Goal: Information Seeking & Learning: Learn about a topic

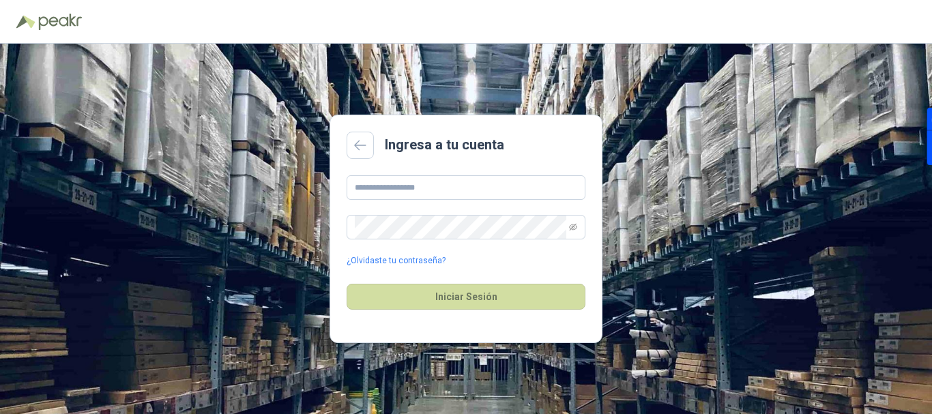
scroll to position [16213, 0]
click at [435, 191] on input "text" at bounding box center [466, 187] width 239 height 25
click at [435, 190] on input "text" at bounding box center [466, 187] width 239 height 25
click at [372, 194] on input "text" at bounding box center [466, 187] width 239 height 25
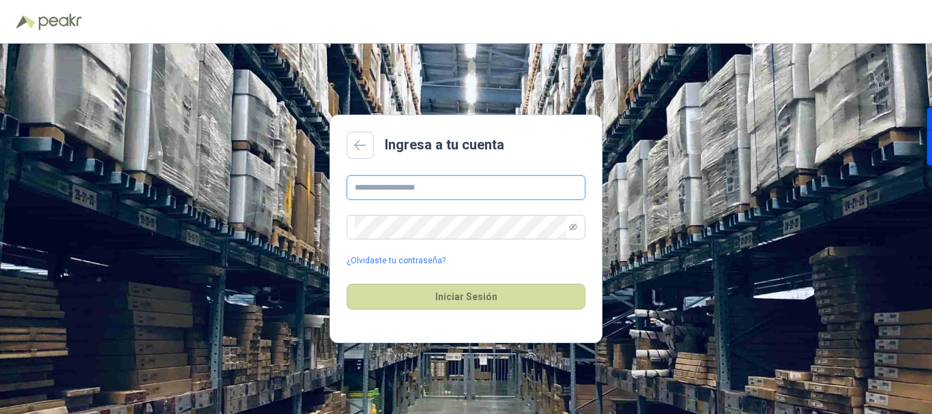
scroll to position [16213, 0]
click at [383, 186] on input "text" at bounding box center [466, 187] width 239 height 25
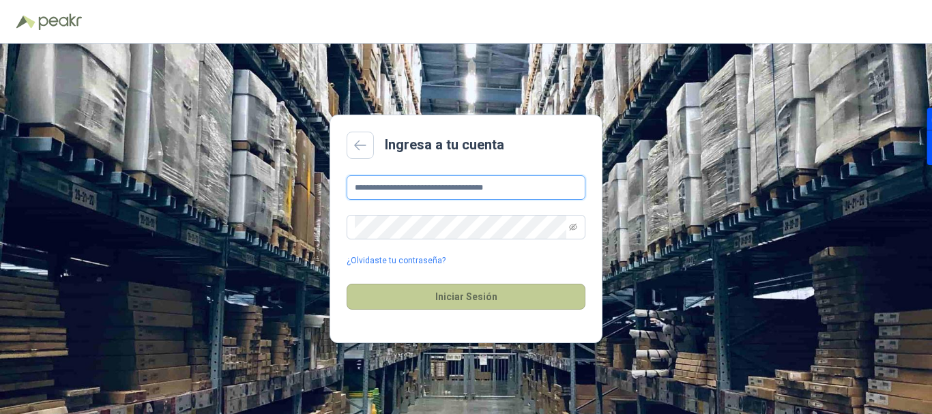
type input "**********"
click at [480, 300] on button "Iniciar Sesión" at bounding box center [466, 297] width 239 height 26
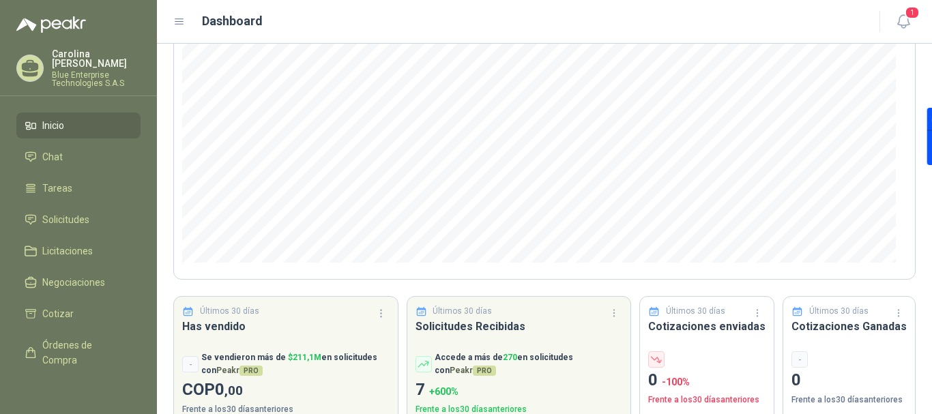
scroll to position [201, 0]
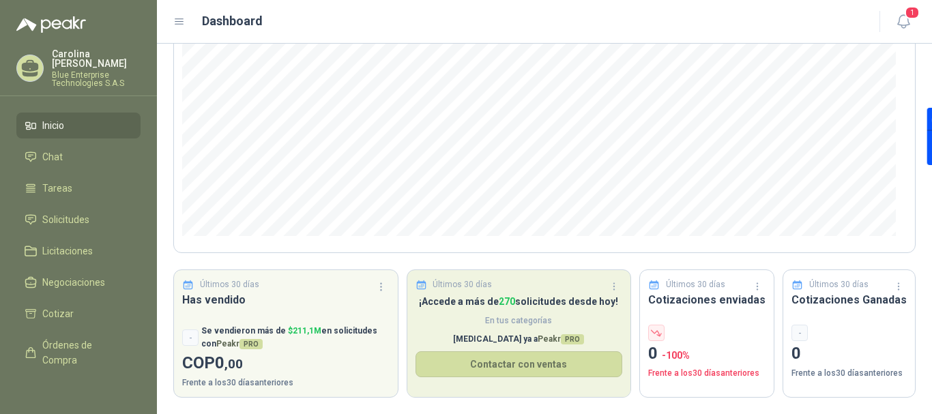
click at [549, 307] on p "¡Accede a más de 270 solicitudes desde hoy!" at bounding box center [519, 301] width 207 height 15
click at [495, 302] on p "¡Accede a más de 270 solicitudes desde hoy!" at bounding box center [519, 301] width 207 height 15
click at [491, 291] on h3 "Solicitudes Recibidas" at bounding box center [519, 299] width 207 height 17
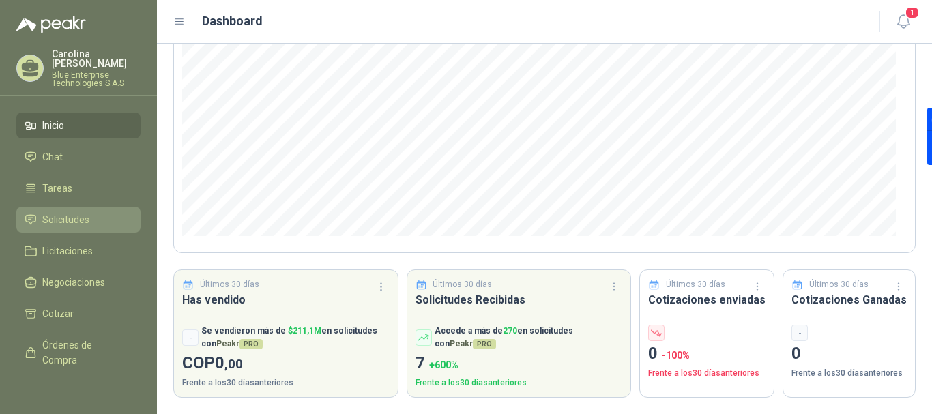
click at [81, 220] on span "Solicitudes" at bounding box center [65, 219] width 47 height 15
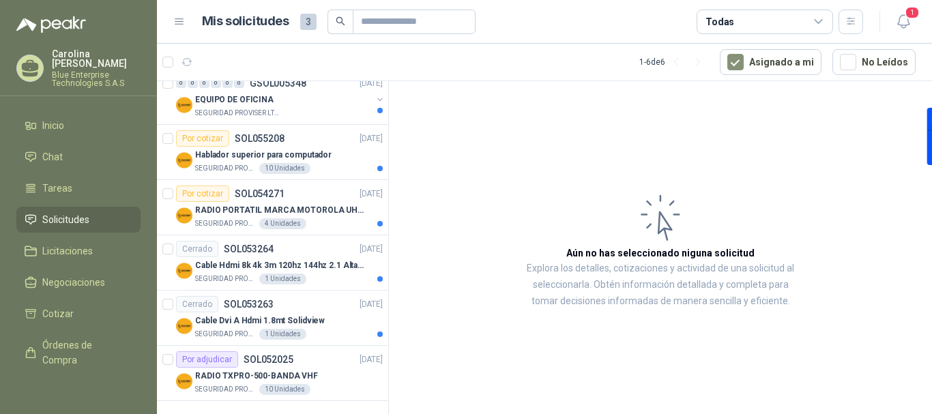
scroll to position [138, 0]
click at [229, 373] on p "RADIO TXPRO-500-BANDA VHF" at bounding box center [256, 374] width 123 height 13
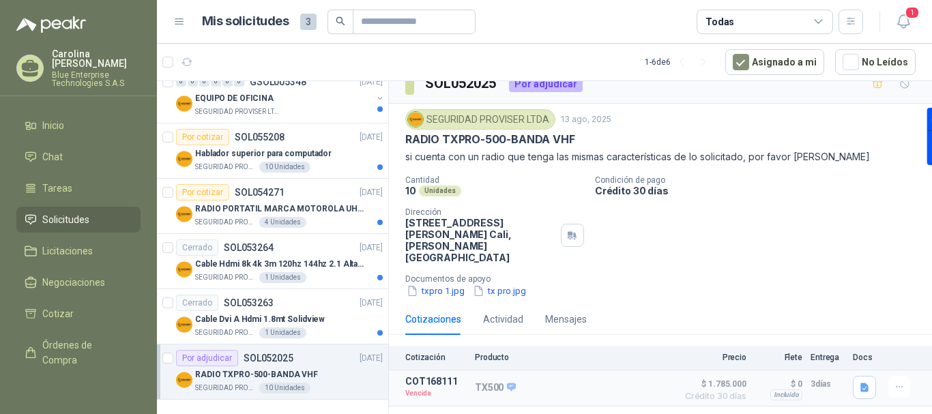
scroll to position [20, 0]
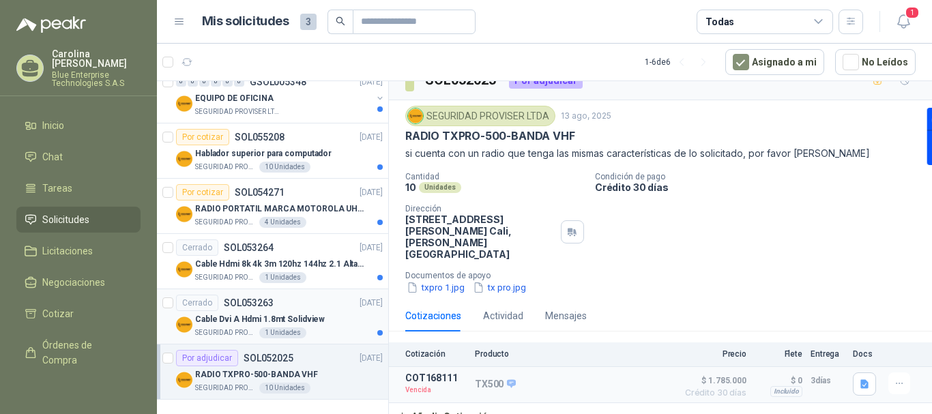
click at [246, 310] on div "Cerrado SOL053263" at bounding box center [225, 303] width 98 height 16
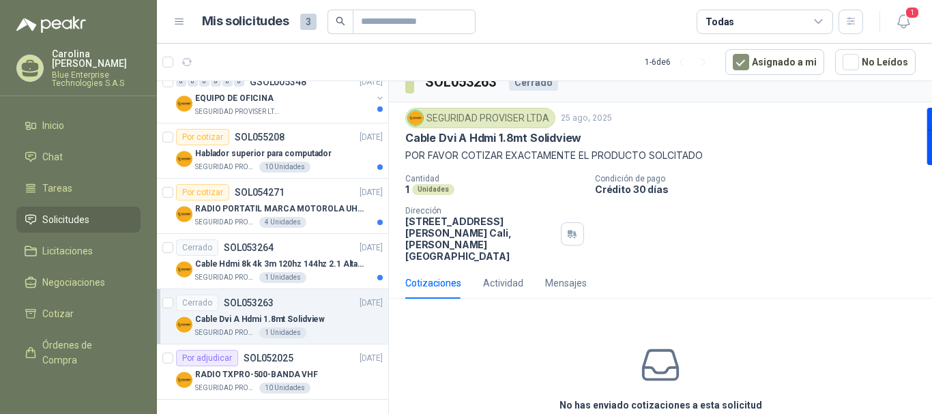
scroll to position [34, 0]
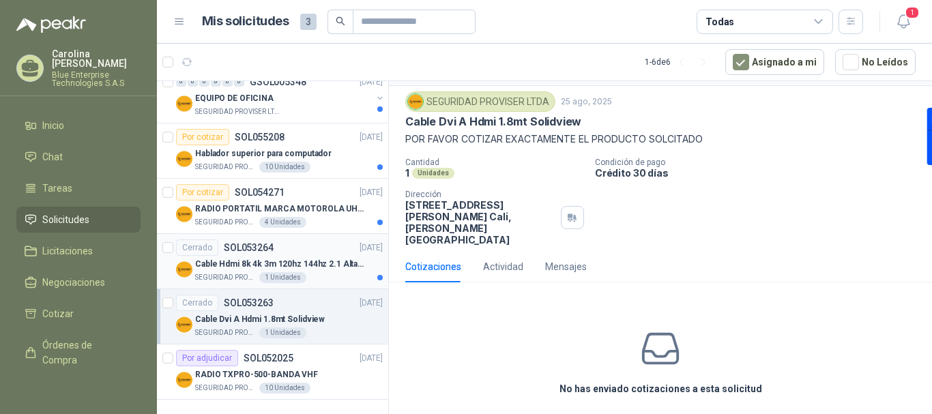
click at [274, 261] on p "Cable Hdmi 8k 4k 3m 120hz 144hz 2.1 Alta Velocidad" at bounding box center [280, 264] width 170 height 13
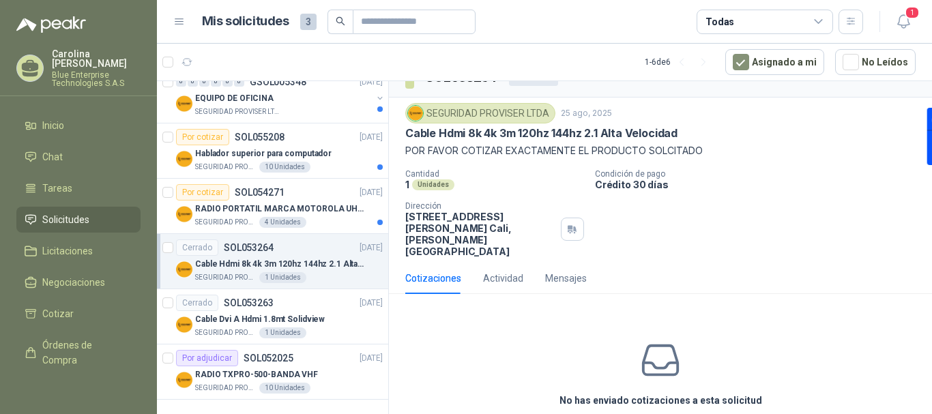
scroll to position [34, 0]
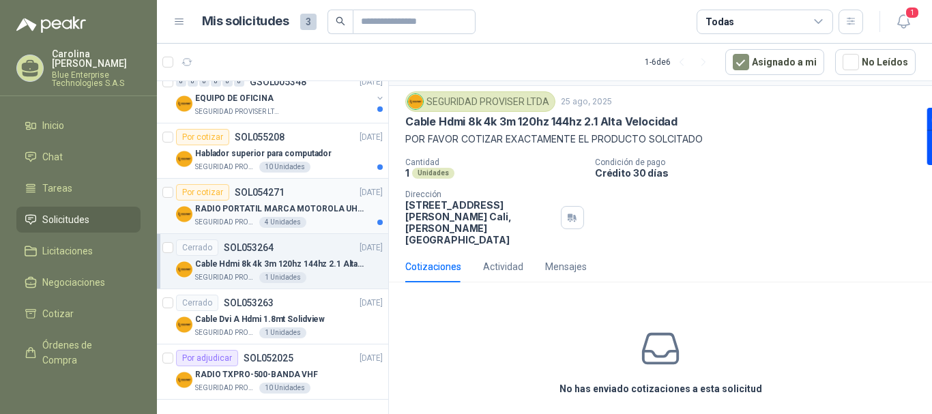
click at [319, 217] on div "SEGURIDAD PROVISER LTDA 4 Unidades" at bounding box center [289, 222] width 188 height 11
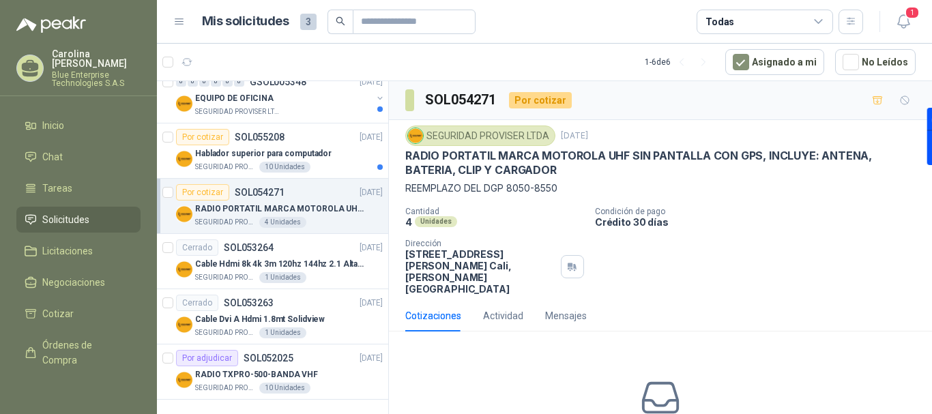
click at [327, 210] on p "RADIO PORTATIL MARCA MOTOROLA UHF SIN PANTALLA CON GPS, INCLUYE: ANTENA, BATERI…" at bounding box center [280, 209] width 170 height 13
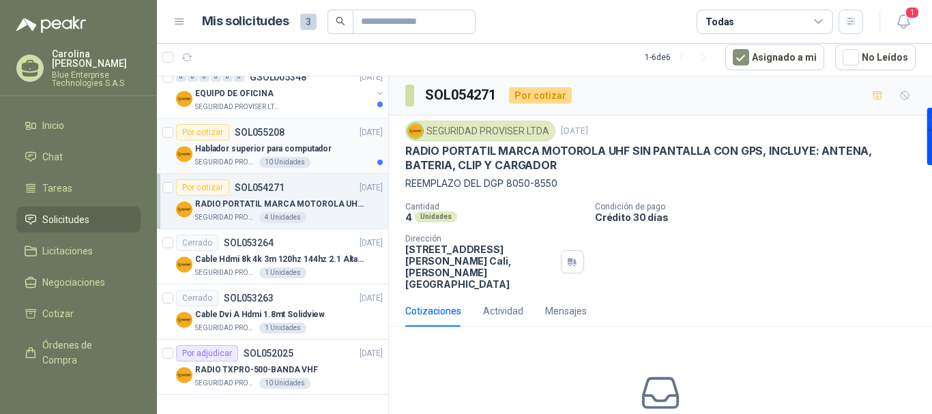
click at [305, 147] on p "Hablador superior para computador" at bounding box center [263, 149] width 136 height 13
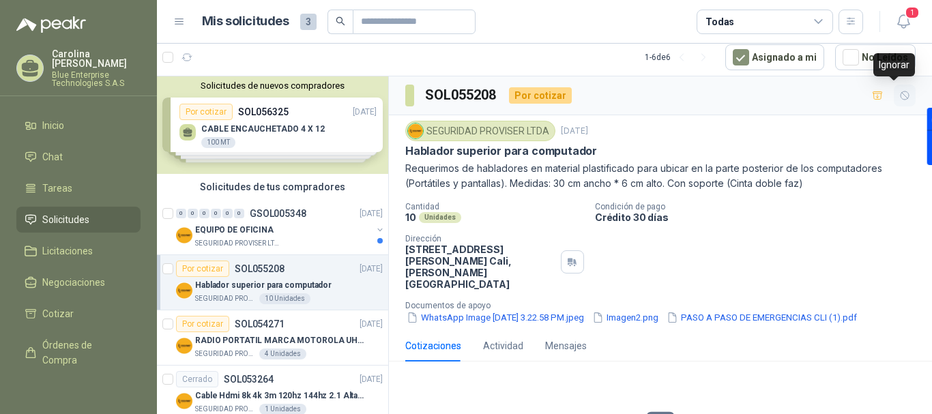
click at [901, 98] on icon "button" at bounding box center [905, 95] width 8 height 8
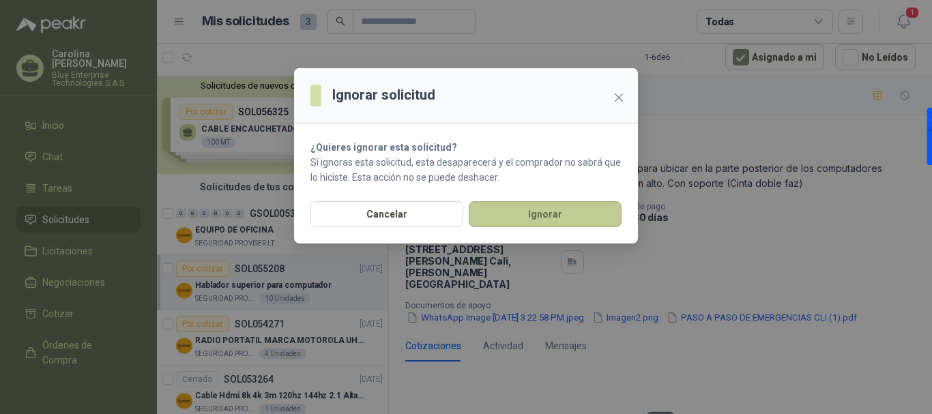
click at [504, 212] on button "Ignorar" at bounding box center [545, 214] width 153 height 26
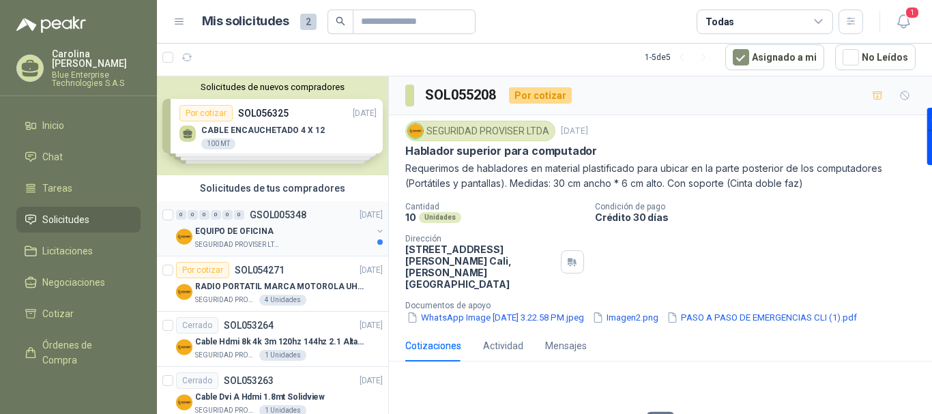
click at [314, 233] on div "EQUIPO DE OFICINA" at bounding box center [283, 231] width 177 height 16
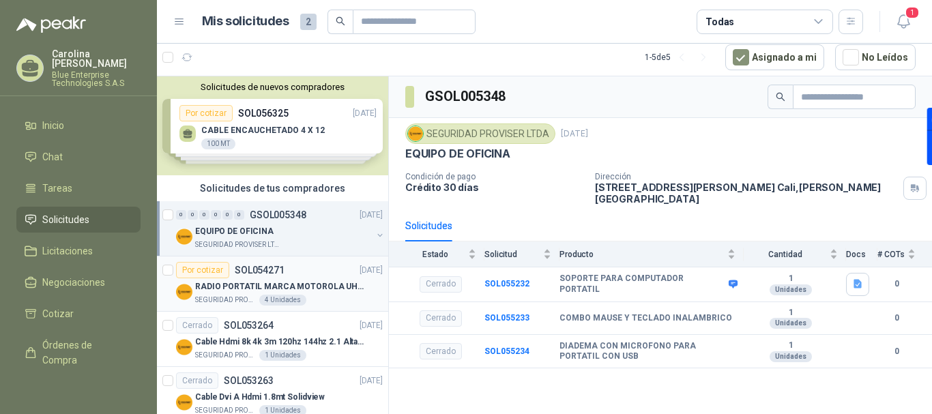
click at [306, 274] on div "Por cotizar SOL054271 01/09/25" at bounding box center [279, 270] width 207 height 16
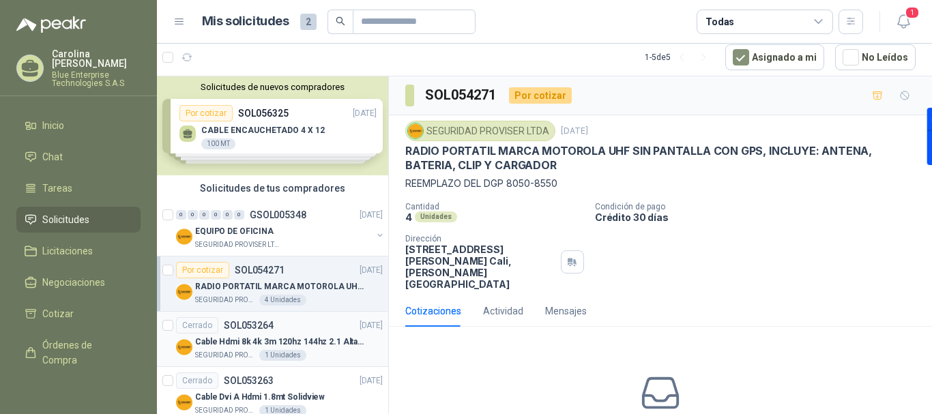
click at [249, 332] on div "Cerrado SOL053264" at bounding box center [225, 325] width 98 height 16
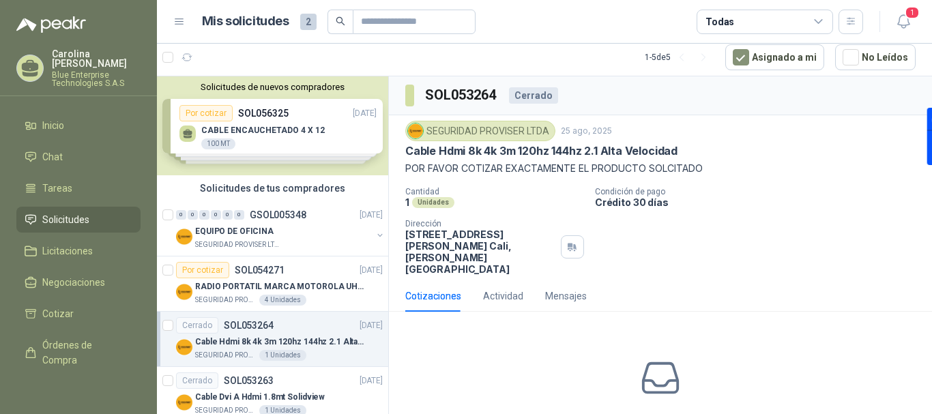
scroll to position [34, 0]
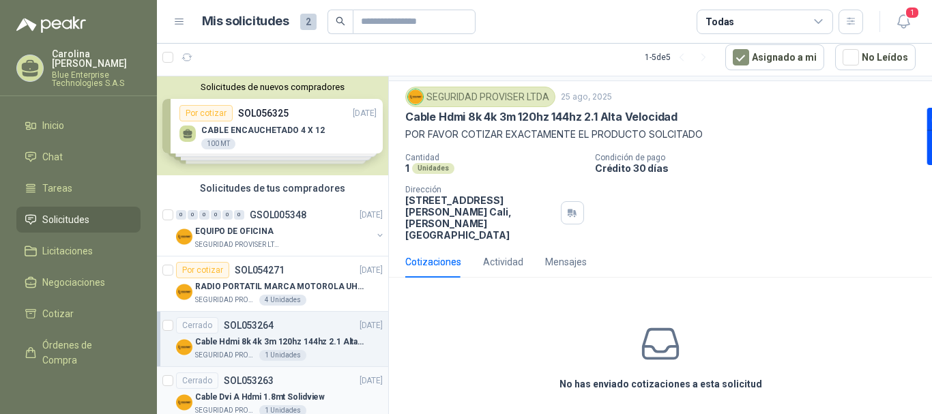
click at [283, 401] on p "Cable Dvi A Hdmi 1.8mt Solidview" at bounding box center [260, 397] width 130 height 13
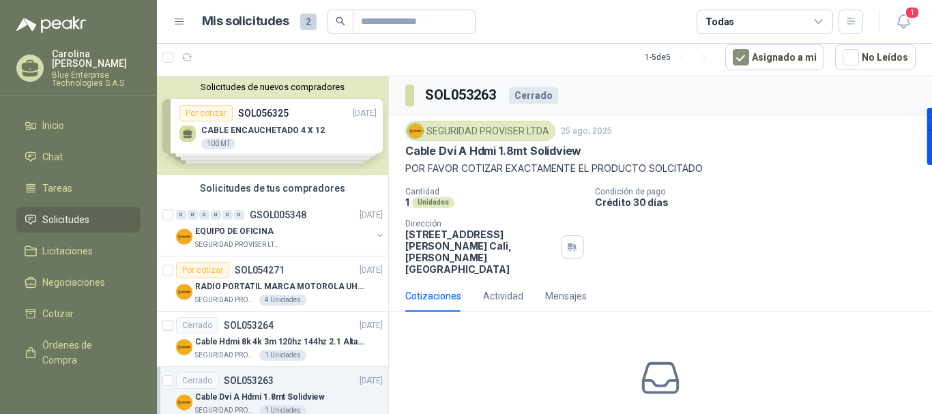
scroll to position [34, 0]
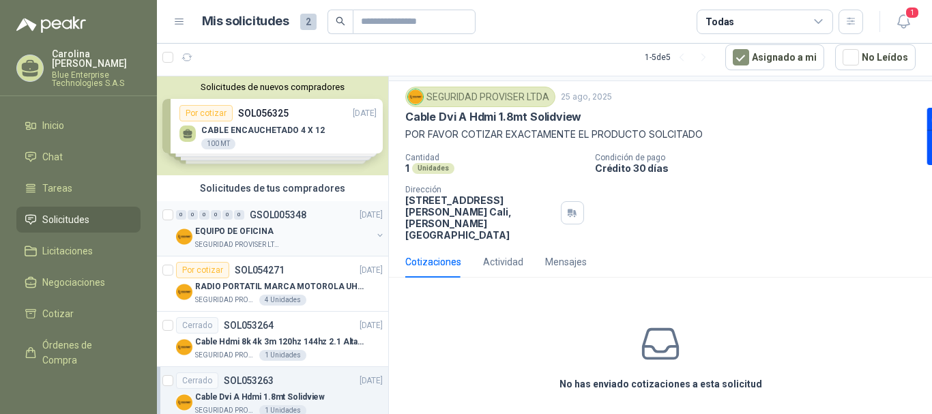
click at [272, 227] on div "EQUIPO DE OFICINA" at bounding box center [283, 231] width 177 height 16
